Goal: Information Seeking & Learning: Learn about a topic

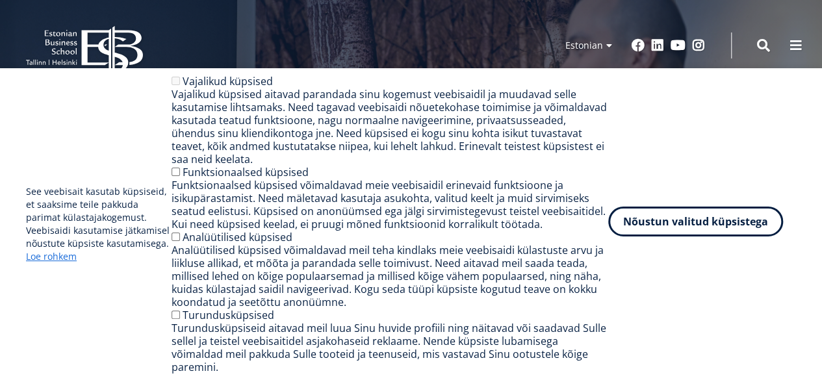
click at [704, 228] on button "Nõustun valitud küpsistega" at bounding box center [695, 222] width 175 height 30
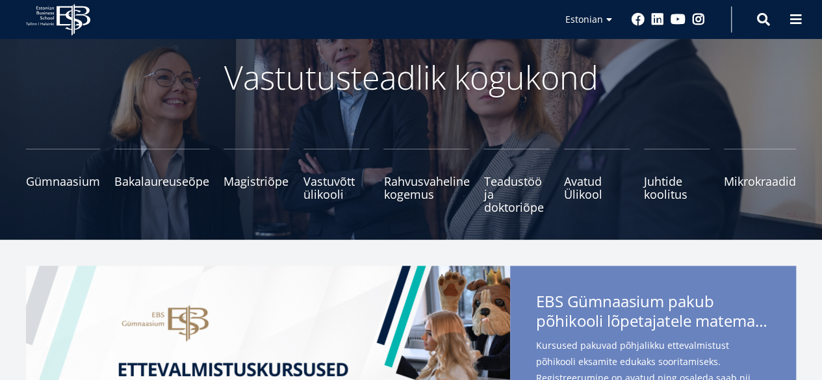
scroll to position [74, 0]
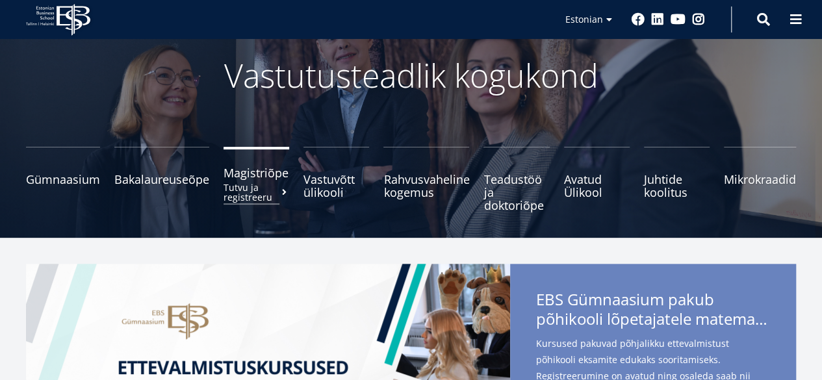
click at [263, 175] on span "Magistriõpe Tutvu ja registreeru" at bounding box center [257, 172] width 66 height 13
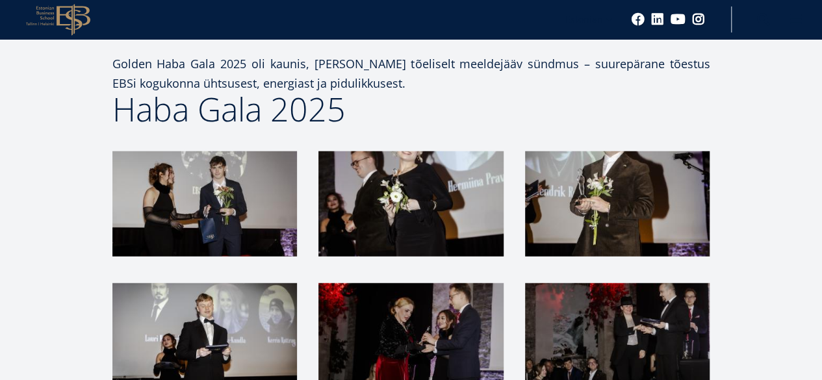
scroll to position [1604, 0]
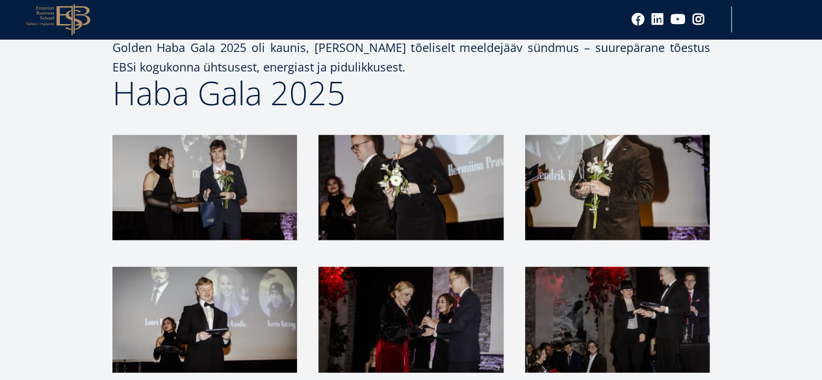
click at [575, 267] on img at bounding box center [617, 320] width 185 height 106
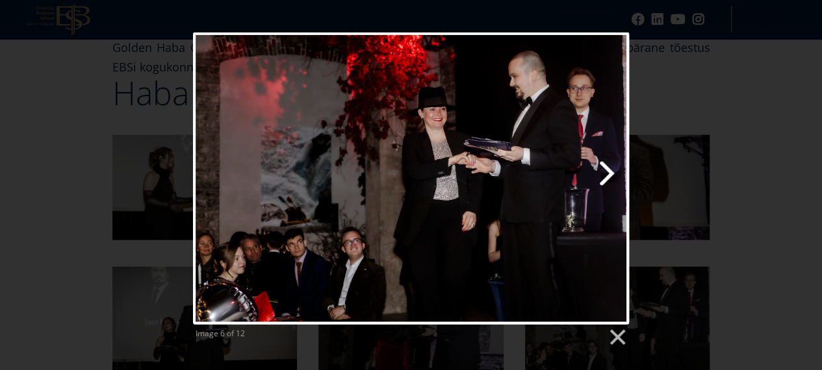
click at [608, 180] on link "Next image" at bounding box center [489, 178] width 279 height 292
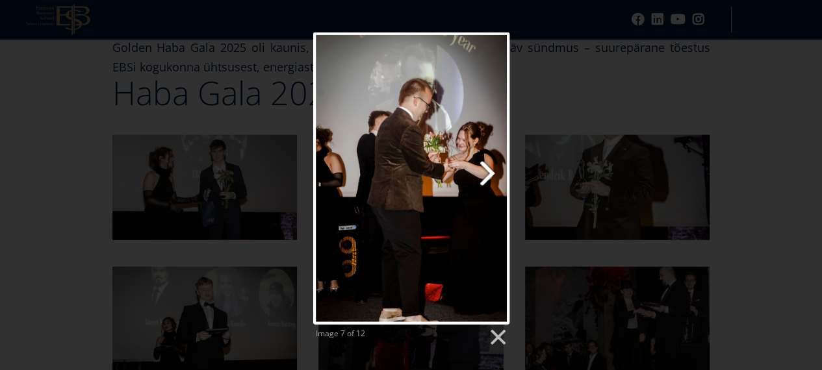
click at [480, 177] on link "Next image" at bounding box center [445, 178] width 125 height 292
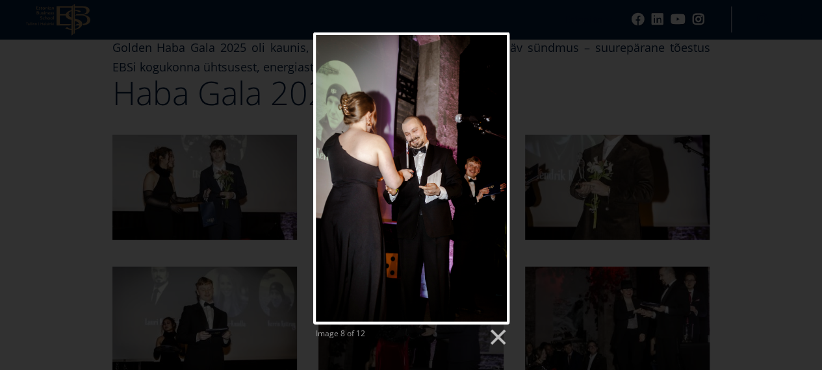
click at [611, 203] on div "Image 8 of 12" at bounding box center [411, 189] width 822 height 315
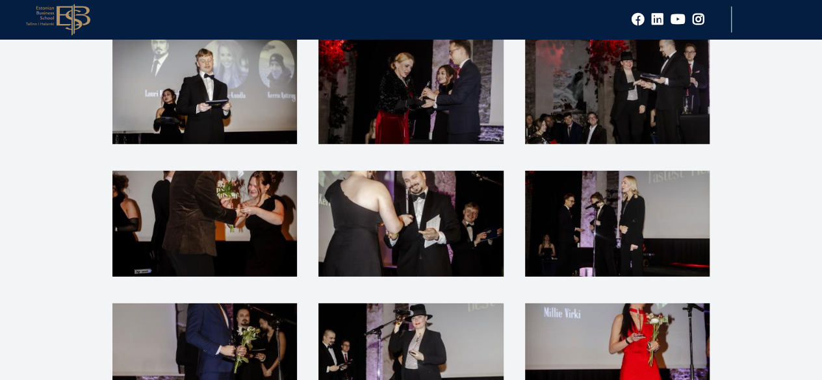
scroll to position [1834, 0]
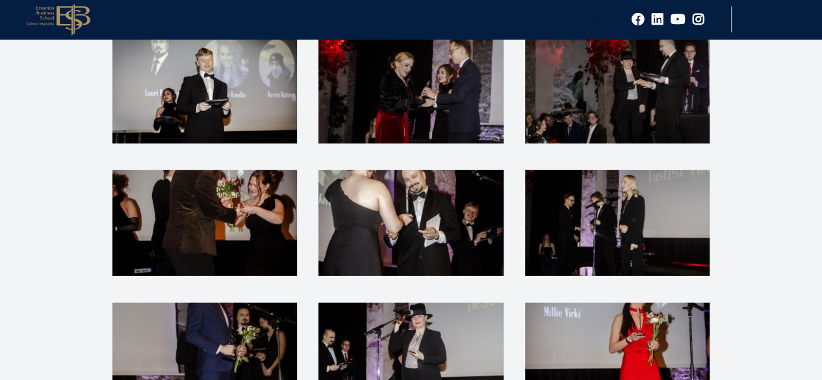
click at [238, 303] on img at bounding box center [204, 356] width 185 height 106
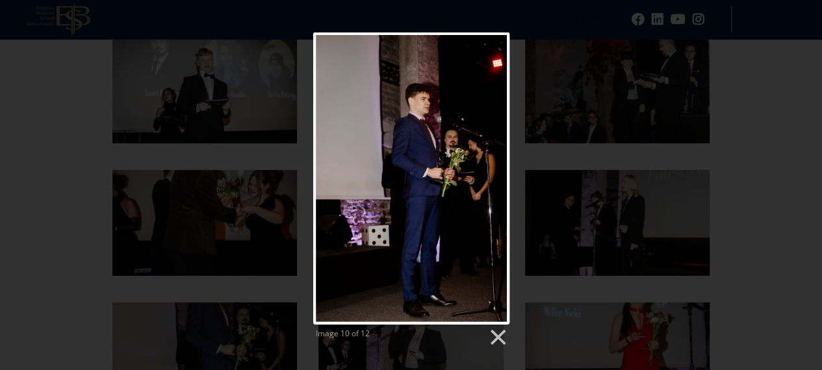
click at [603, 201] on div "Image 10 of 12" at bounding box center [411, 189] width 822 height 315
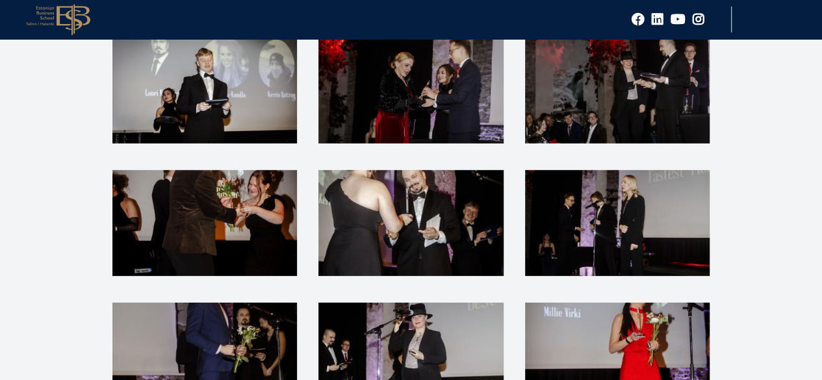
scroll to position [2157, 0]
